Goal: Task Accomplishment & Management: Manage account settings

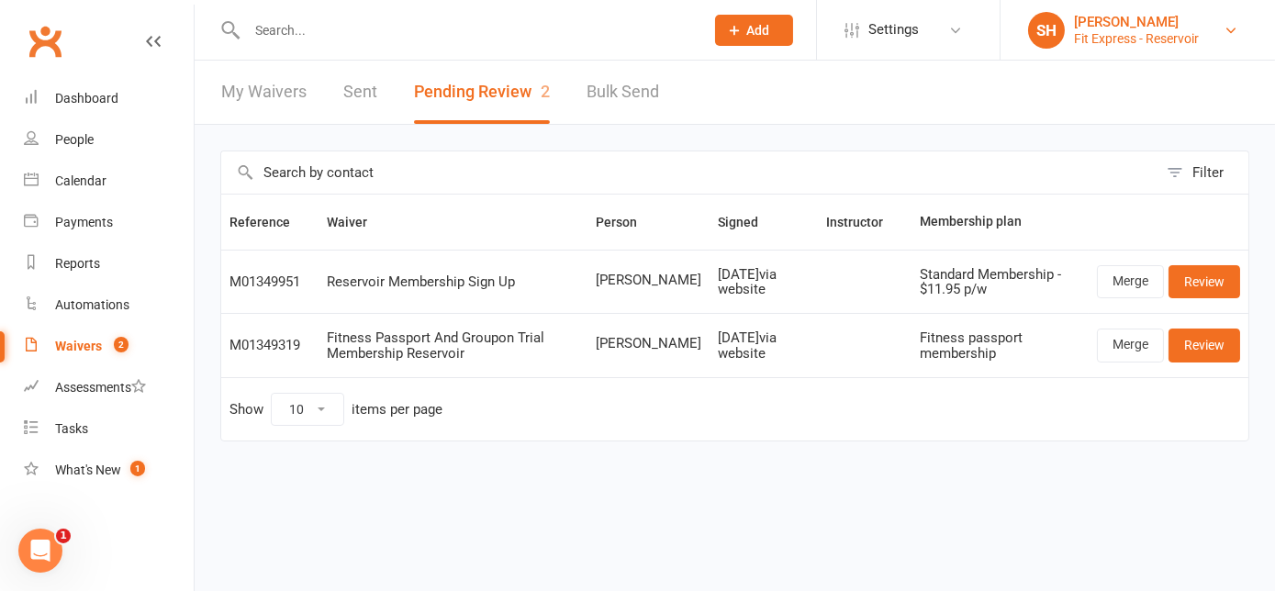
click at [639, 20] on div "[PERSON_NAME]" at bounding box center [1136, 22] width 125 height 17
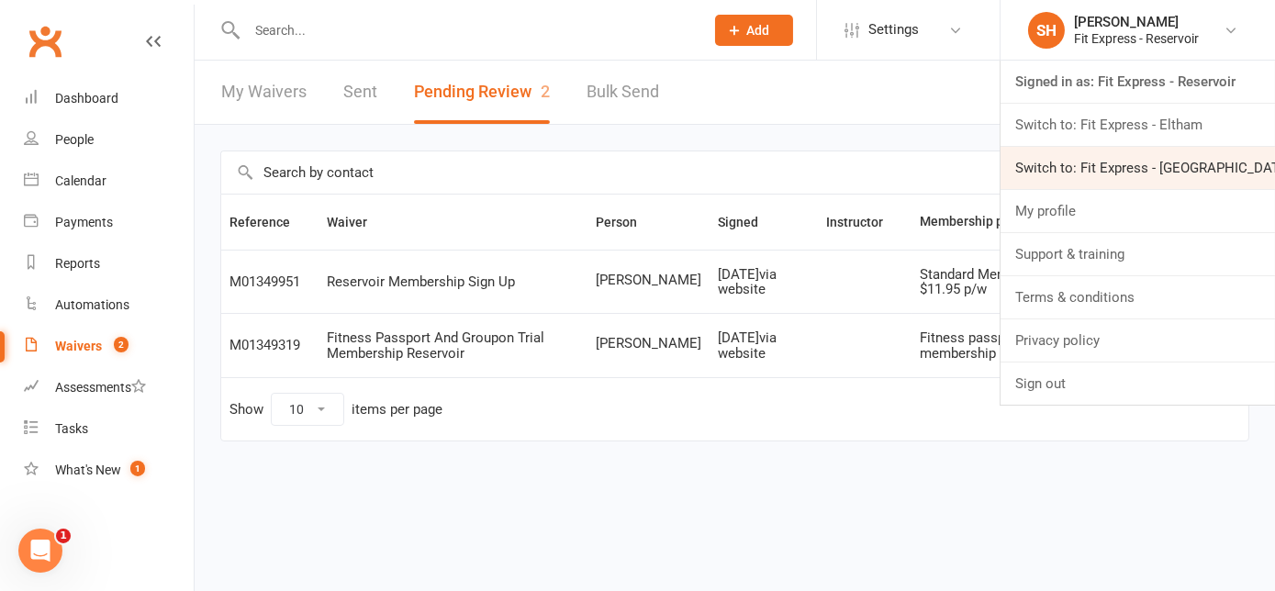
click at [639, 159] on link "Switch to: Fit Express - [GEOGRAPHIC_DATA]" at bounding box center [1138, 168] width 275 height 42
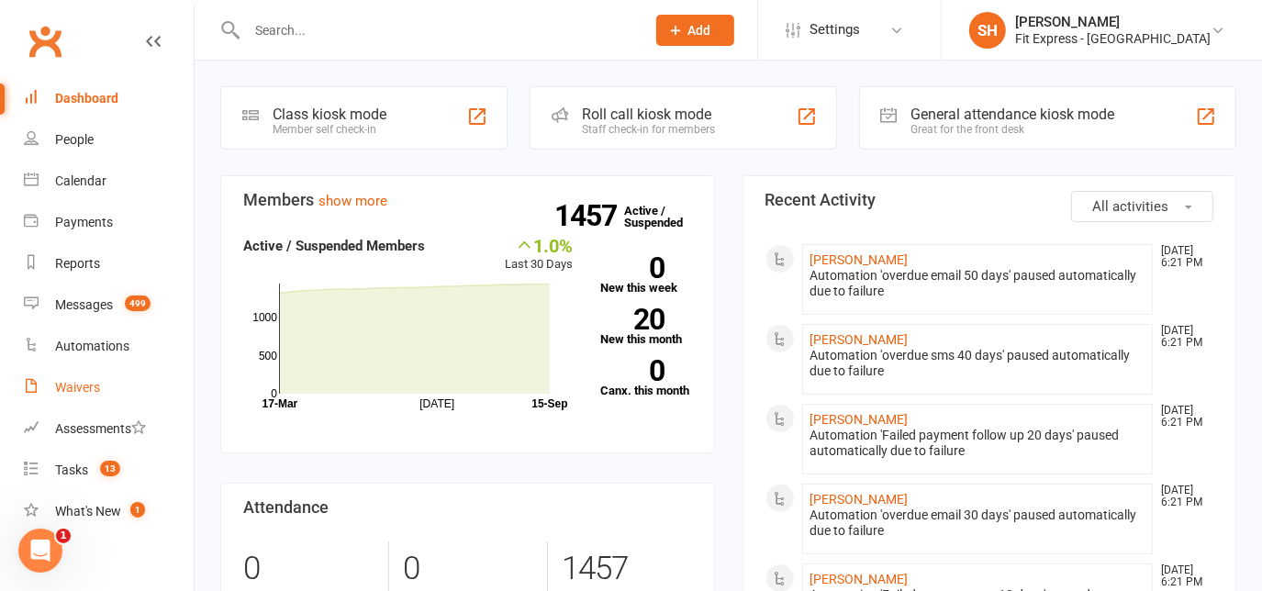
click at [93, 397] on link "Waivers" at bounding box center [109, 387] width 170 height 41
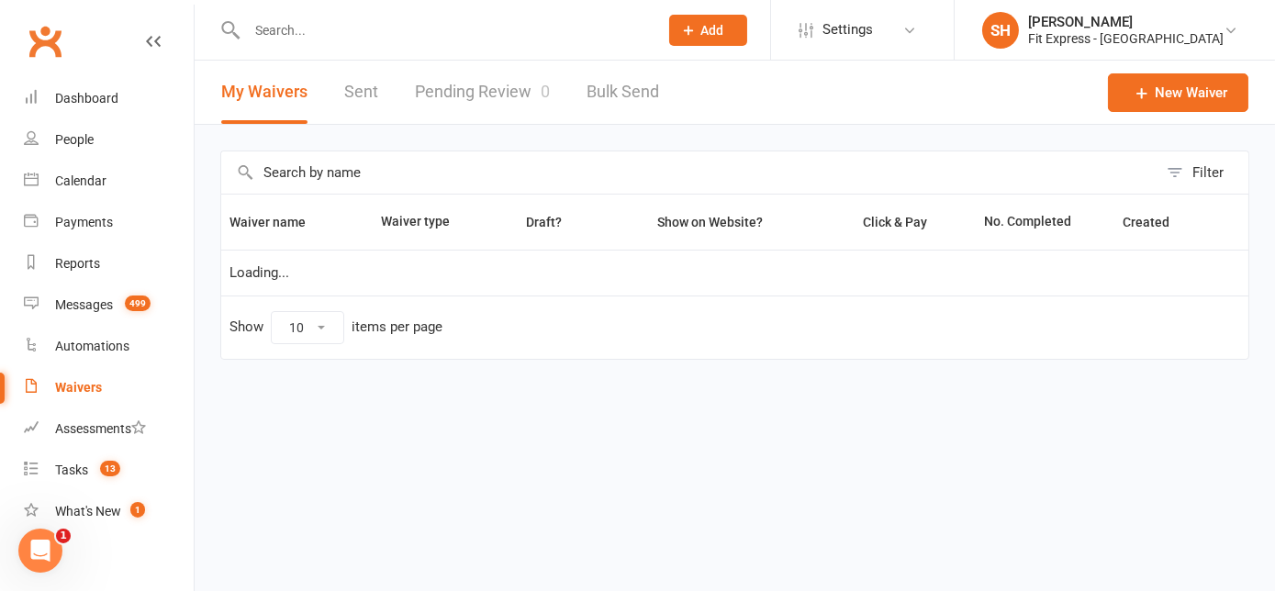
click at [520, 100] on link "Pending Review 0" at bounding box center [482, 92] width 135 height 63
